Goal: Register for event/course

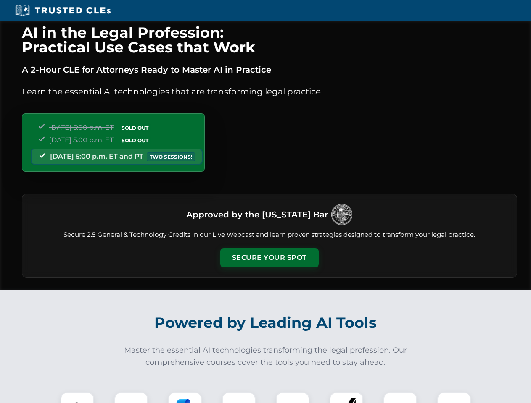
click at [269, 258] on button "Secure Your Spot" at bounding box center [269, 257] width 98 height 19
click at [77, 398] on img at bounding box center [77, 409] width 24 height 24
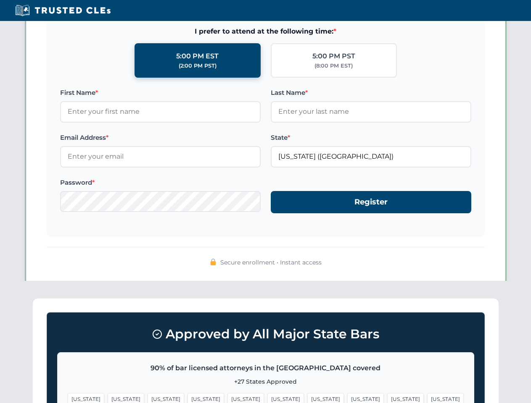
click at [307, 398] on span "[US_STATE]" at bounding box center [325, 399] width 37 height 12
click at [387, 398] on span "[US_STATE]" at bounding box center [405, 399] width 37 height 12
